Goal: Information Seeking & Learning: Compare options

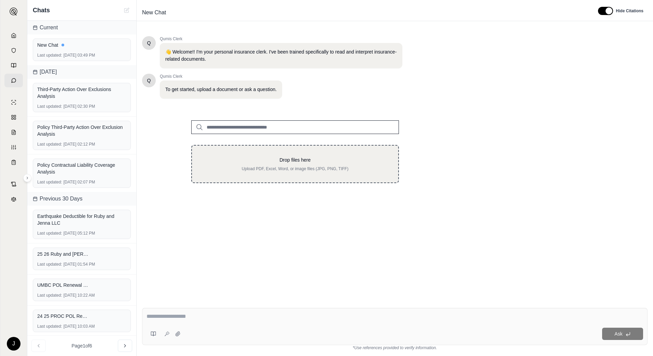
click at [251, 175] on div "Drop files here Upload PDF, Excel, Word, or image files (JPG, PNG, TIFF)" at bounding box center [295, 164] width 208 height 38
type input "**********"
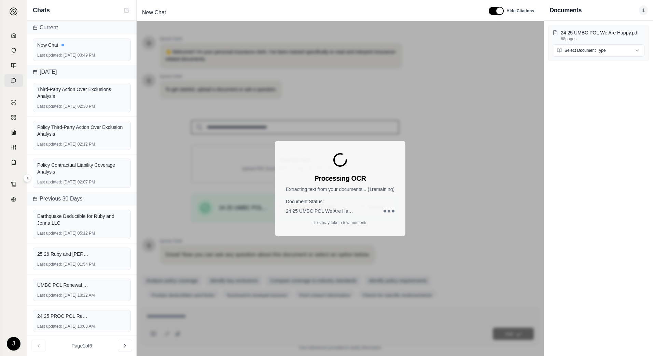
scroll to position [12, 0]
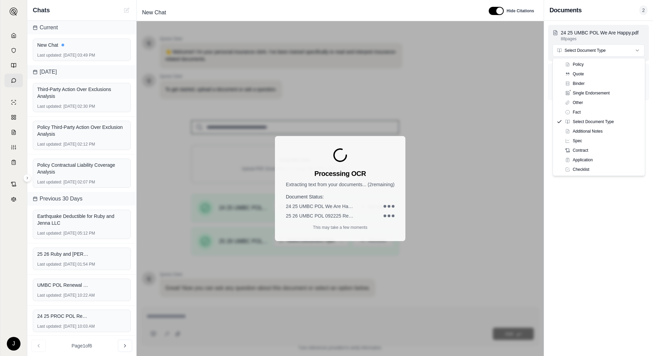
click at [596, 54] on html "J Chats Current New Chat Last updated: [DATE] 03:49 PM [DATE] Third-Party Actio…" at bounding box center [326, 178] width 653 height 356
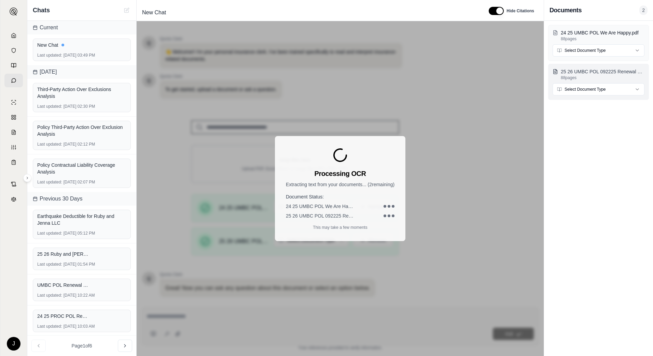
click at [599, 74] on p "25 26 UMBC POL 092225 Renewal Policy (WAH).pdf" at bounding box center [603, 71] width 84 height 7
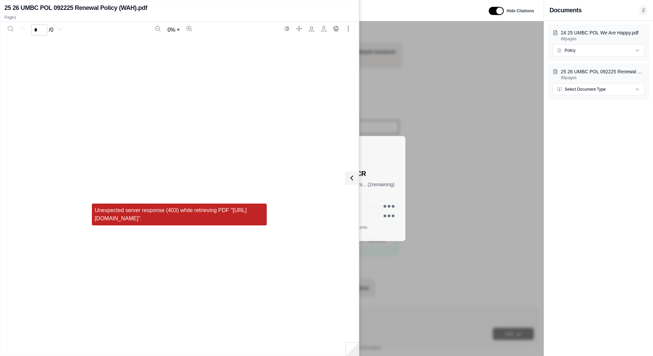
click at [570, 152] on div "24 25 UMBC POL We Are Happy.pdf 88 pages Policy 25 26 UMBC POL 092225 Renewal P…" at bounding box center [598, 189] width 109 height 336
click at [292, 176] on div "Unexpected server response (403) while retrieving PDF "[URL][DOMAIN_NAME]"." at bounding box center [179, 215] width 350 height 356
click at [389, 123] on div "Processing OCR Extracting text from your documents... ( 2 remaining) Document S…" at bounding box center [340, 188] width 407 height 335
click at [351, 182] on icon at bounding box center [352, 178] width 8 height 8
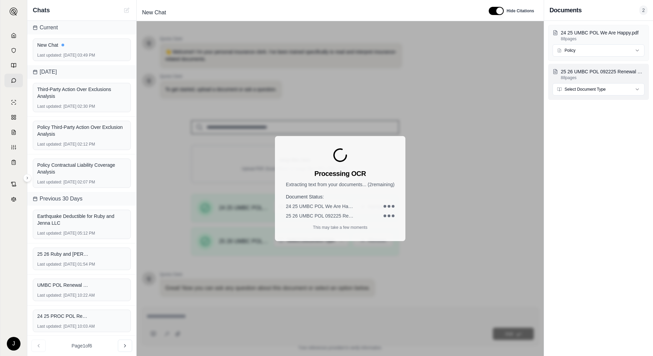
click at [598, 89] on html "J Chats Current New Chat Last updated: [DATE] 03:49 PM [DATE] Third-Party Actio…" at bounding box center [326, 178] width 653 height 356
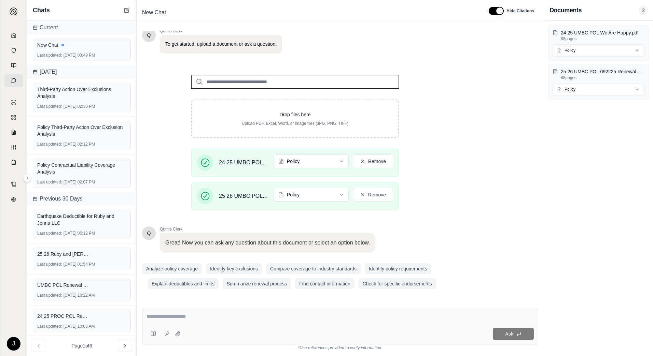
scroll to position [46, 0]
click at [16, 39] on link at bounding box center [13, 36] width 18 height 14
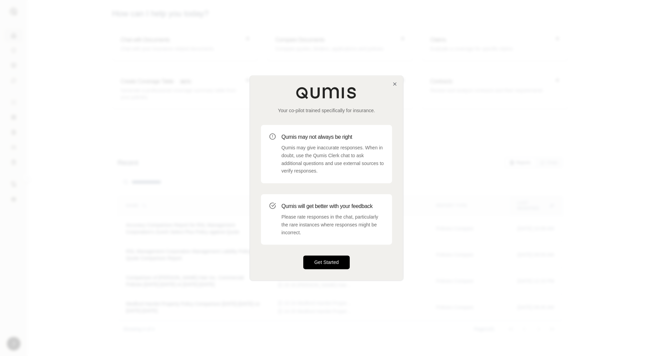
click at [329, 258] on button "Get Started" at bounding box center [326, 263] width 46 height 14
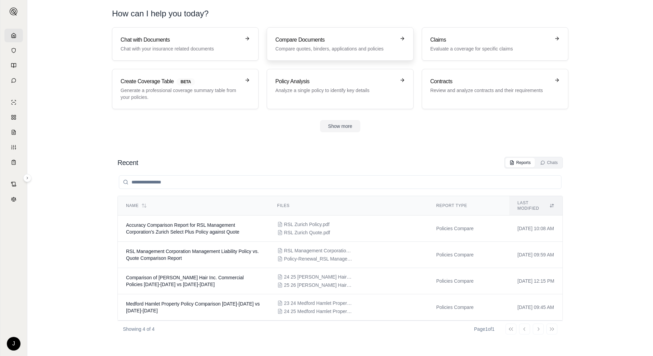
click at [310, 47] on p "Compare quotes, binders, applications and policies" at bounding box center [335, 48] width 120 height 7
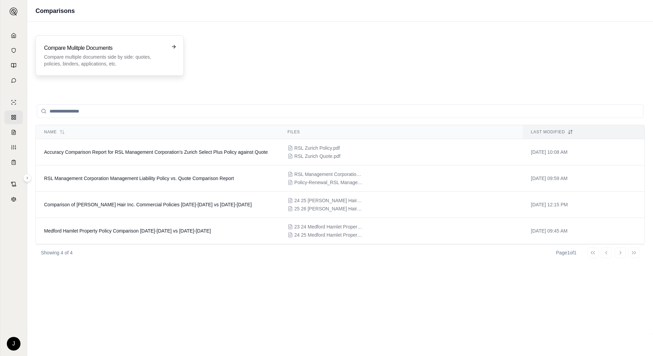
click at [112, 48] on h3 "Compare Mulitple Documents" at bounding box center [105, 48] width 122 height 8
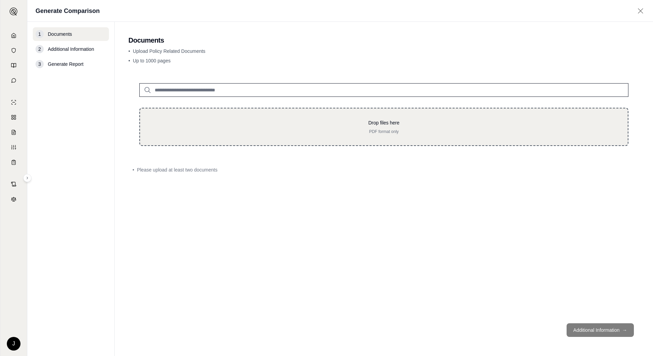
click at [224, 128] on div "Drop files here PDF format only" at bounding box center [384, 127] width 466 height 15
click at [181, 117] on div "Drop files here PDF format only" at bounding box center [383, 127] width 489 height 38
type input "**********"
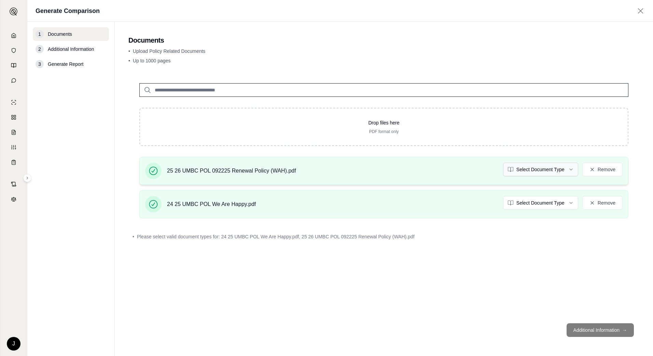
click at [512, 164] on html "J Generate Comparison 1 Documents 2 Additional Information 3 Generate Report Do…" at bounding box center [326, 178] width 653 height 356
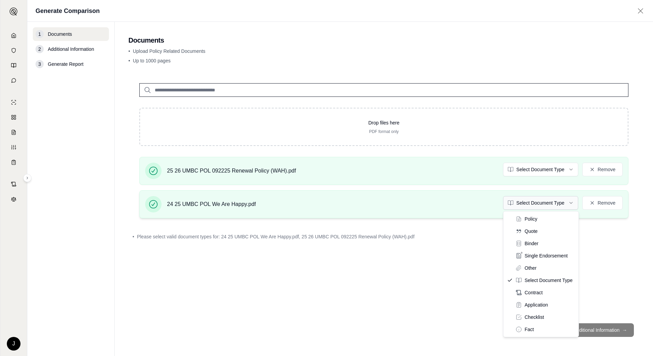
click at [525, 203] on html "J Generate Comparison 1 Documents 2 Additional Information 3 Generate Report Do…" at bounding box center [326, 178] width 653 height 356
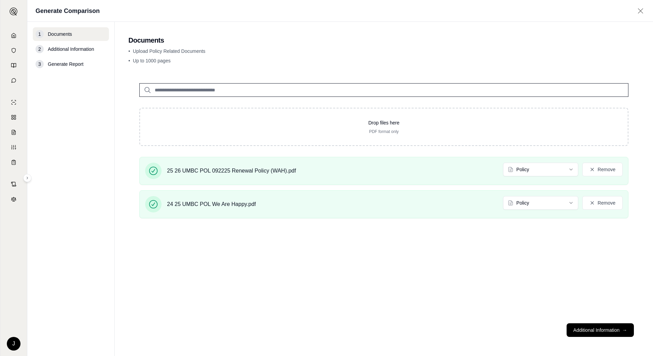
click at [566, 323] on footer "Additional Information →" at bounding box center [383, 330] width 511 height 25
click at [581, 328] on button "Additional Information →" at bounding box center [599, 331] width 67 height 14
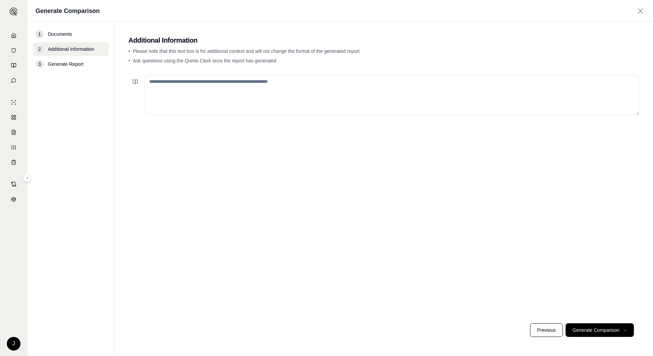
click at [280, 102] on textarea at bounding box center [392, 95] width 494 height 40
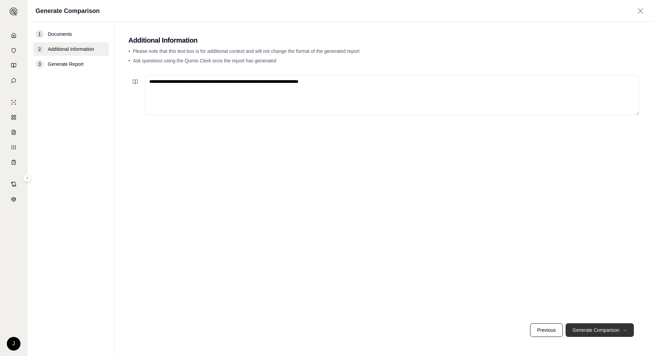
type textarea "**********"
click at [590, 336] on button "Generate Comparison →" at bounding box center [599, 331] width 68 height 14
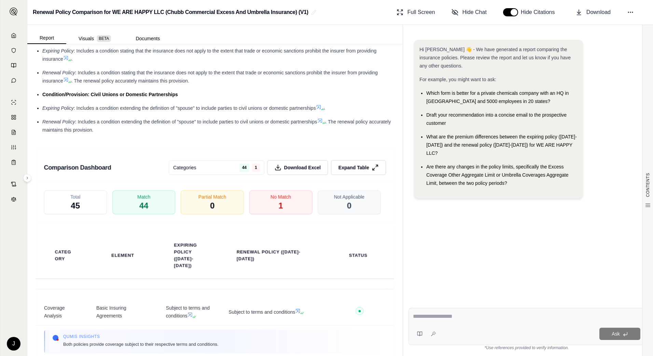
scroll to position [1053, 0]
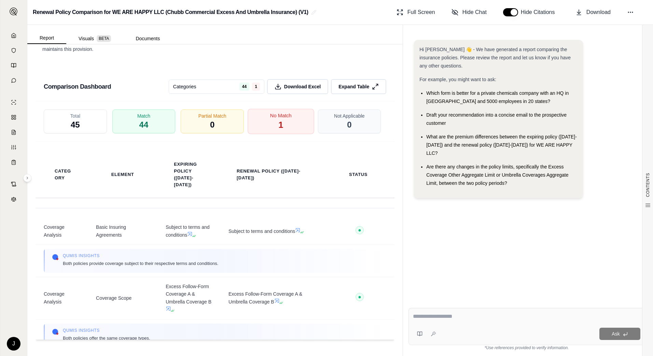
click at [282, 125] on div "No Match 1" at bounding box center [281, 121] width 66 height 25
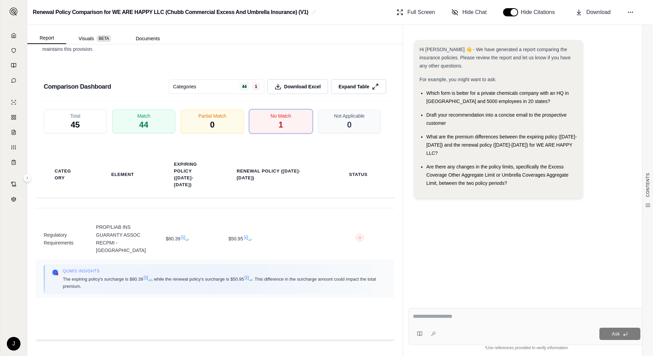
click at [249, 276] on icon at bounding box center [246, 278] width 5 height 5
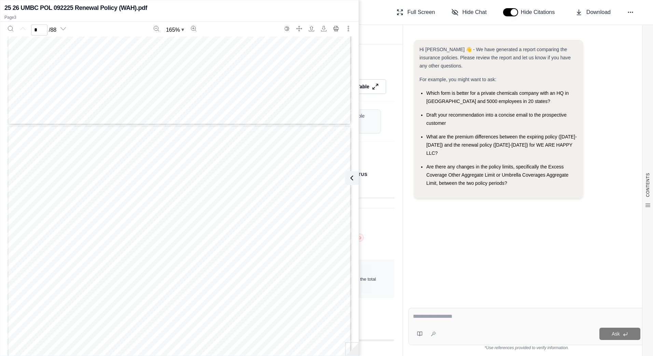
type input "*"
click at [387, 238] on td "○ X" at bounding box center [360, 239] width 70 height 42
click at [351, 177] on icon at bounding box center [350, 178] width 8 height 8
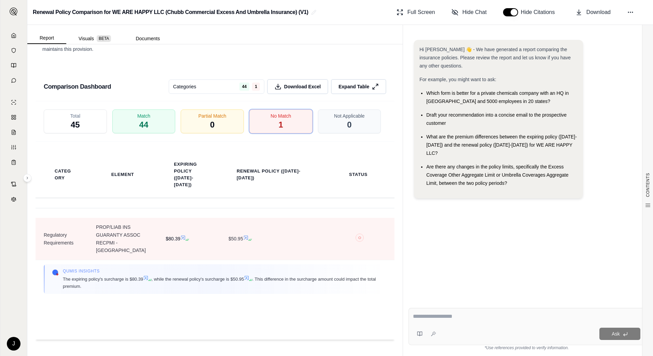
click at [183, 235] on icon at bounding box center [182, 237] width 5 height 5
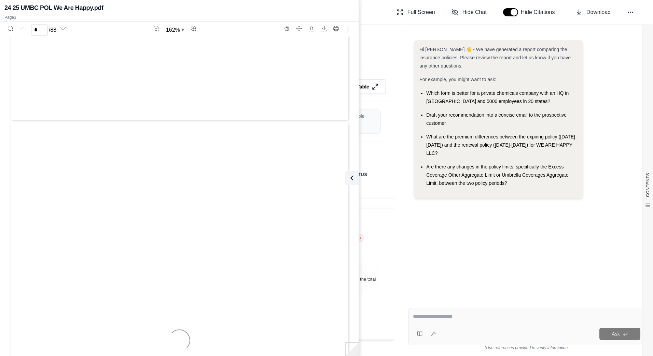
type input "*"
click at [377, 261] on td "Qumis INSIGHTS The expiring policy's surcharge is $80.39 , while the renewal po…" at bounding box center [215, 280] width 359 height 38
click at [352, 178] on icon at bounding box center [350, 178] width 8 height 8
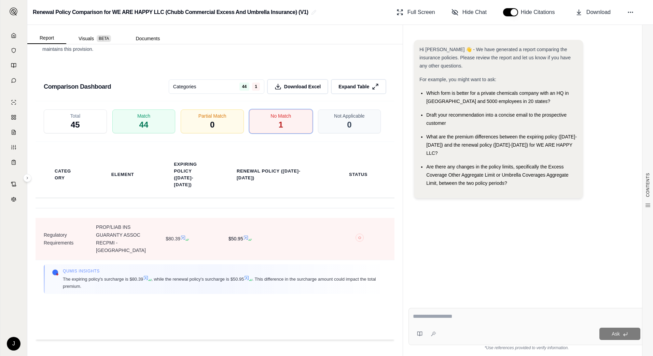
click at [247, 238] on icon at bounding box center [249, 240] width 4 height 4
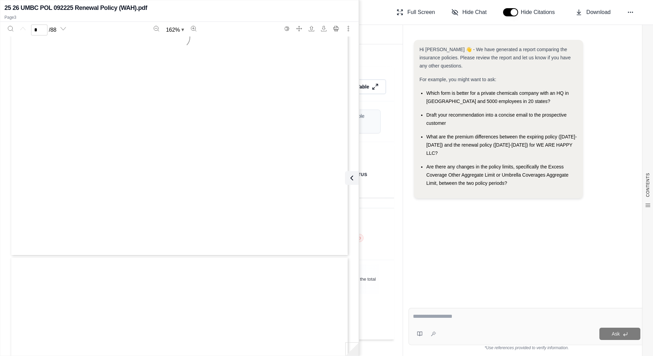
type input "*"
click at [367, 243] on td "○ X" at bounding box center [360, 239] width 70 height 42
click at [352, 177] on icon at bounding box center [350, 178] width 8 height 8
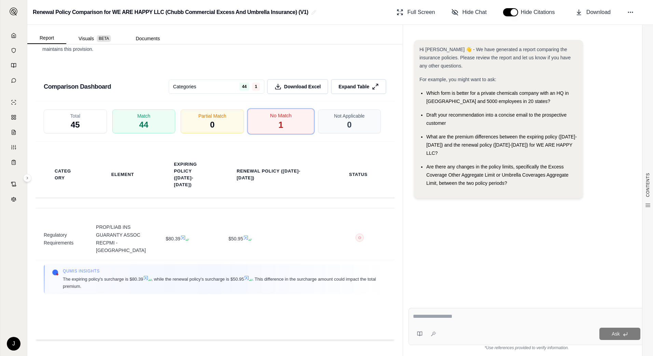
click at [283, 127] on div "No Match 1" at bounding box center [281, 121] width 66 height 25
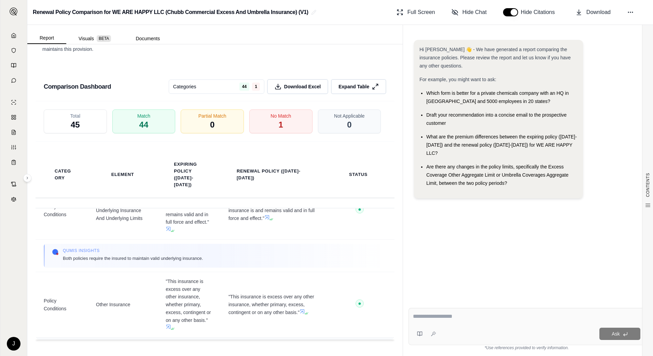
scroll to position [2185, 0]
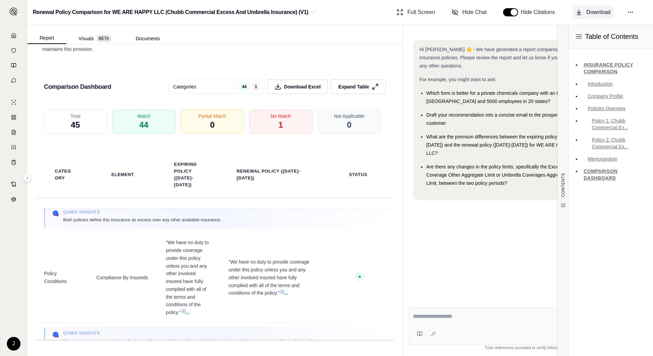
click at [594, 15] on span "Download" at bounding box center [598, 12] width 24 height 8
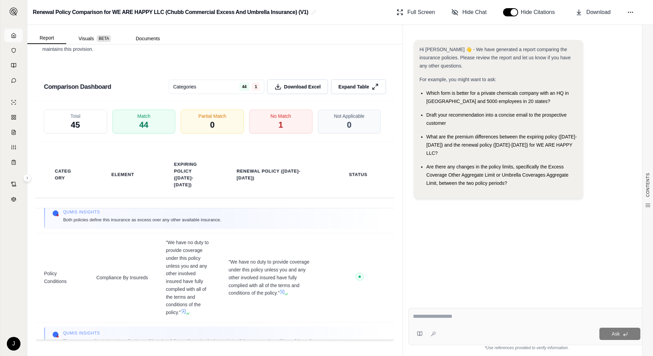
click at [11, 39] on link at bounding box center [13, 36] width 18 height 14
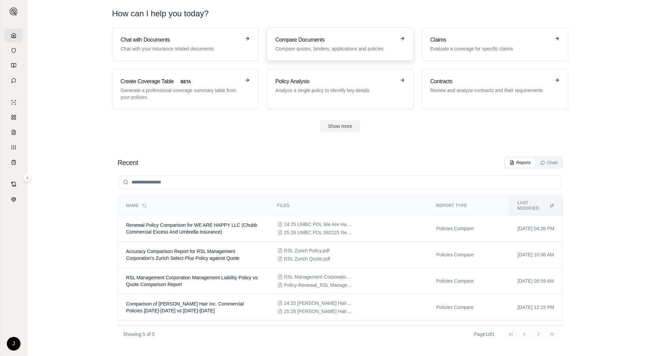
click at [330, 49] on p "Compare quotes, binders, applications and policies" at bounding box center [335, 48] width 120 height 7
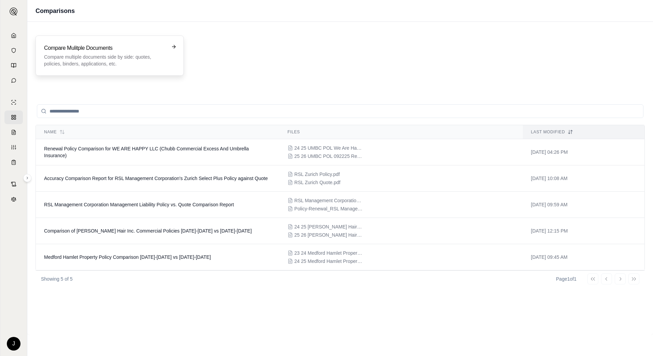
click at [101, 56] on p "Compare multiple documents side by side: quotes, policies, binders, application…" at bounding box center [105, 61] width 122 height 14
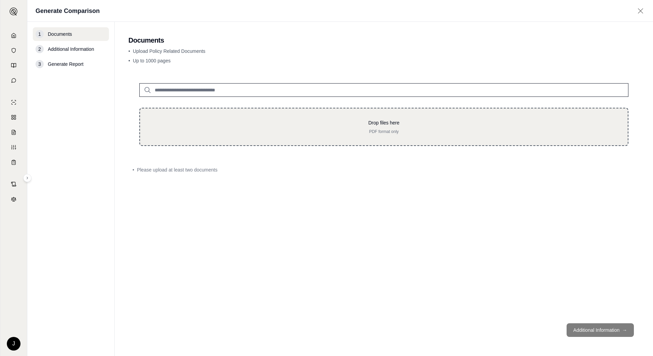
click at [187, 121] on p "Drop files here" at bounding box center [384, 123] width 466 height 7
type input "**********"
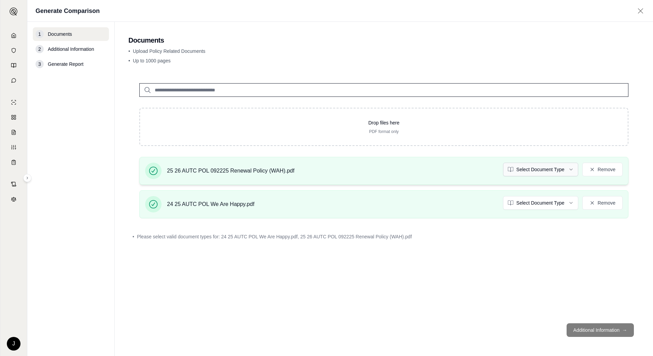
click at [543, 172] on html "J Generate Comparison 1 Documents 2 Additional Information 3 Generate Report Do…" at bounding box center [326, 178] width 653 height 356
click at [539, 204] on html "J Generate Comparison 1 Documents 2 Additional Information 3 Generate Report Do…" at bounding box center [326, 178] width 653 height 356
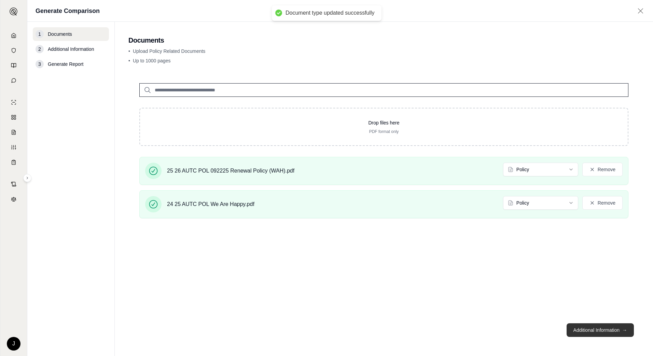
click at [577, 330] on button "Additional Information →" at bounding box center [599, 331] width 67 height 14
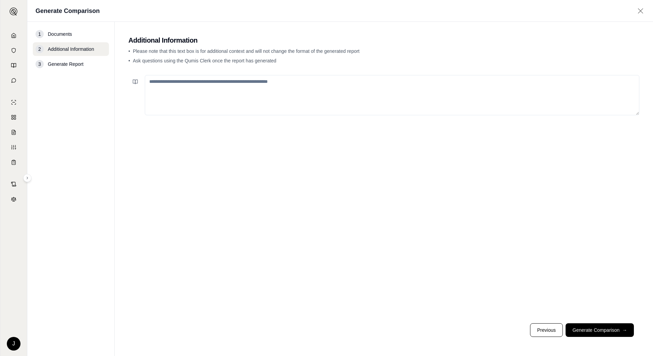
click at [269, 104] on textarea at bounding box center [392, 95] width 494 height 40
type textarea "**********"
click at [578, 327] on button "Generate Comparison →" at bounding box center [599, 331] width 68 height 14
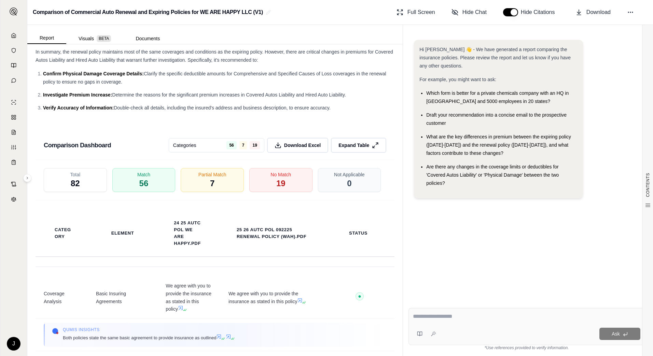
scroll to position [1223, 0]
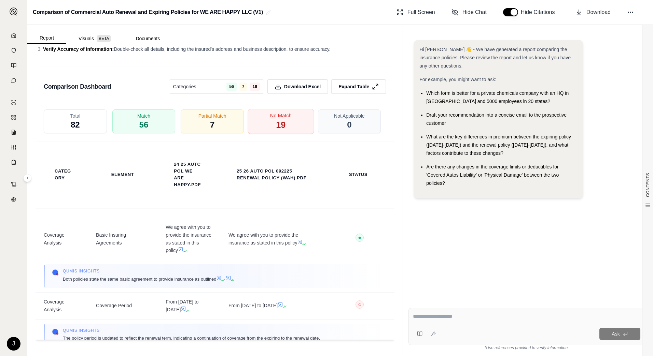
click at [282, 122] on div "No Match 19" at bounding box center [281, 121] width 66 height 25
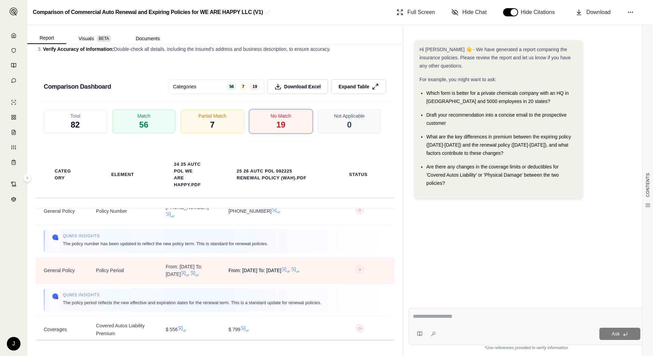
scroll to position [478, 0]
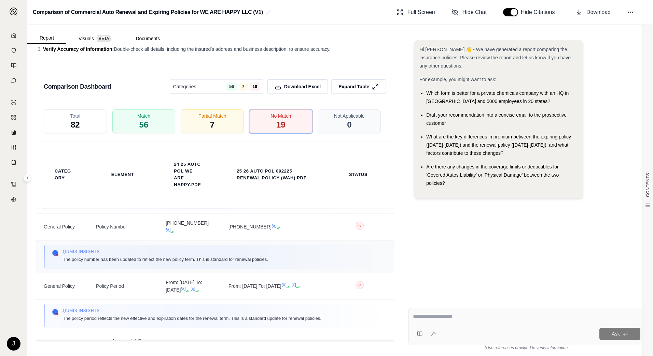
click at [332, 265] on div "Qumis INSIGHTS The policy number has been updated to reflect the new policy ter…" at bounding box center [215, 257] width 326 height 16
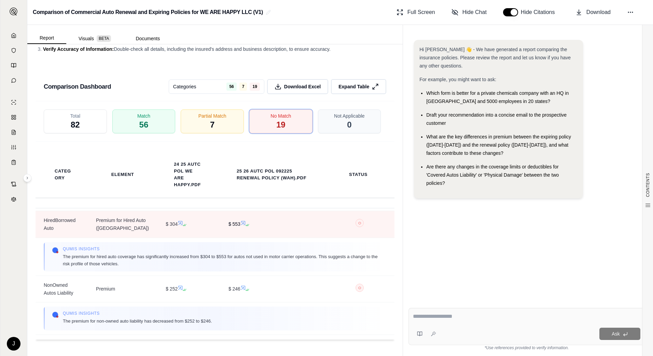
scroll to position [888, 0]
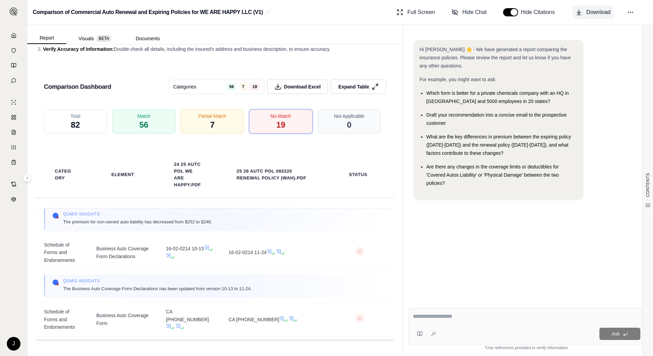
click at [582, 17] on button "Download" at bounding box center [593, 12] width 41 height 14
